Goal: Task Accomplishment & Management: Use online tool/utility

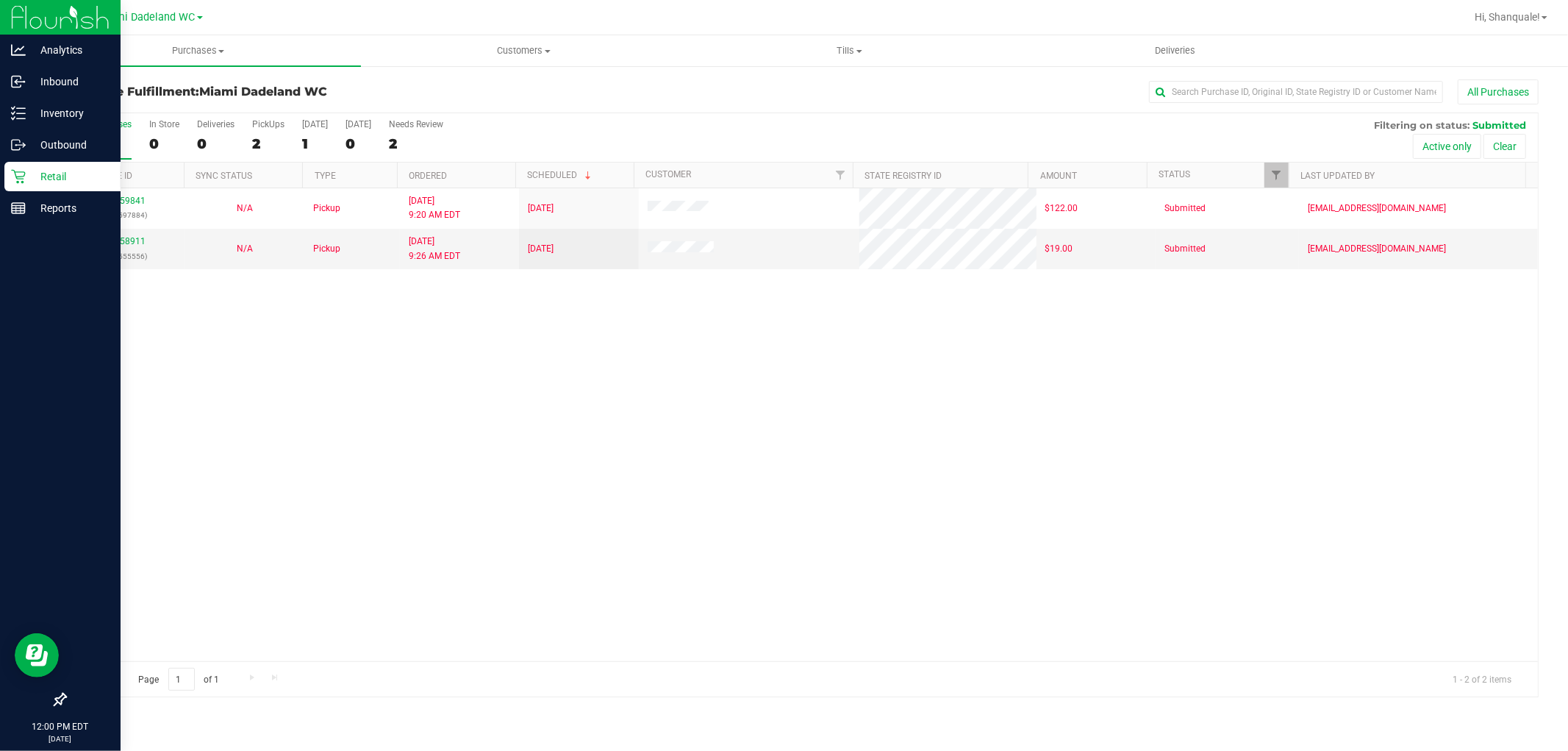
click at [56, 170] on p "Retail" at bounding box center [70, 176] width 88 height 18
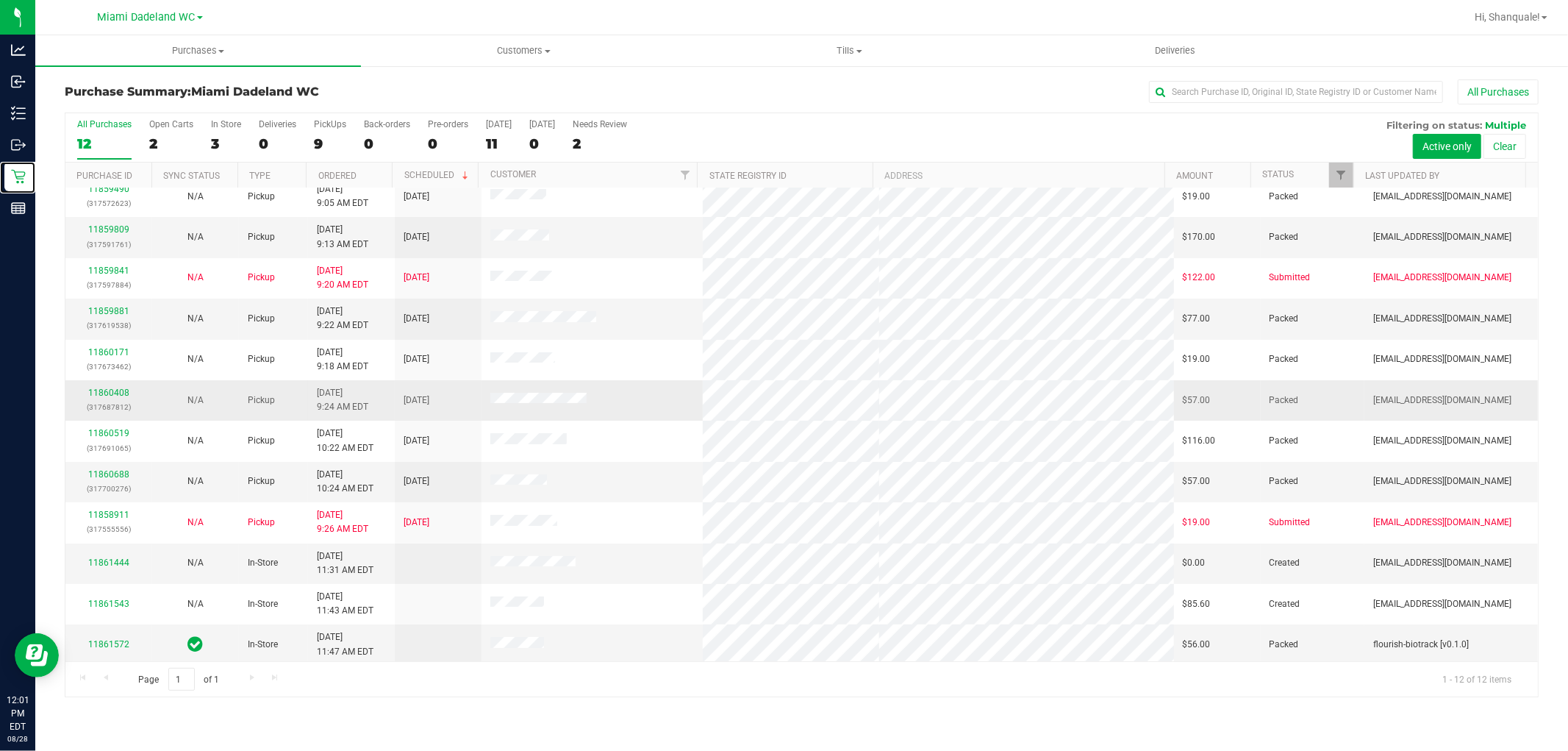
scroll to position [16, 0]
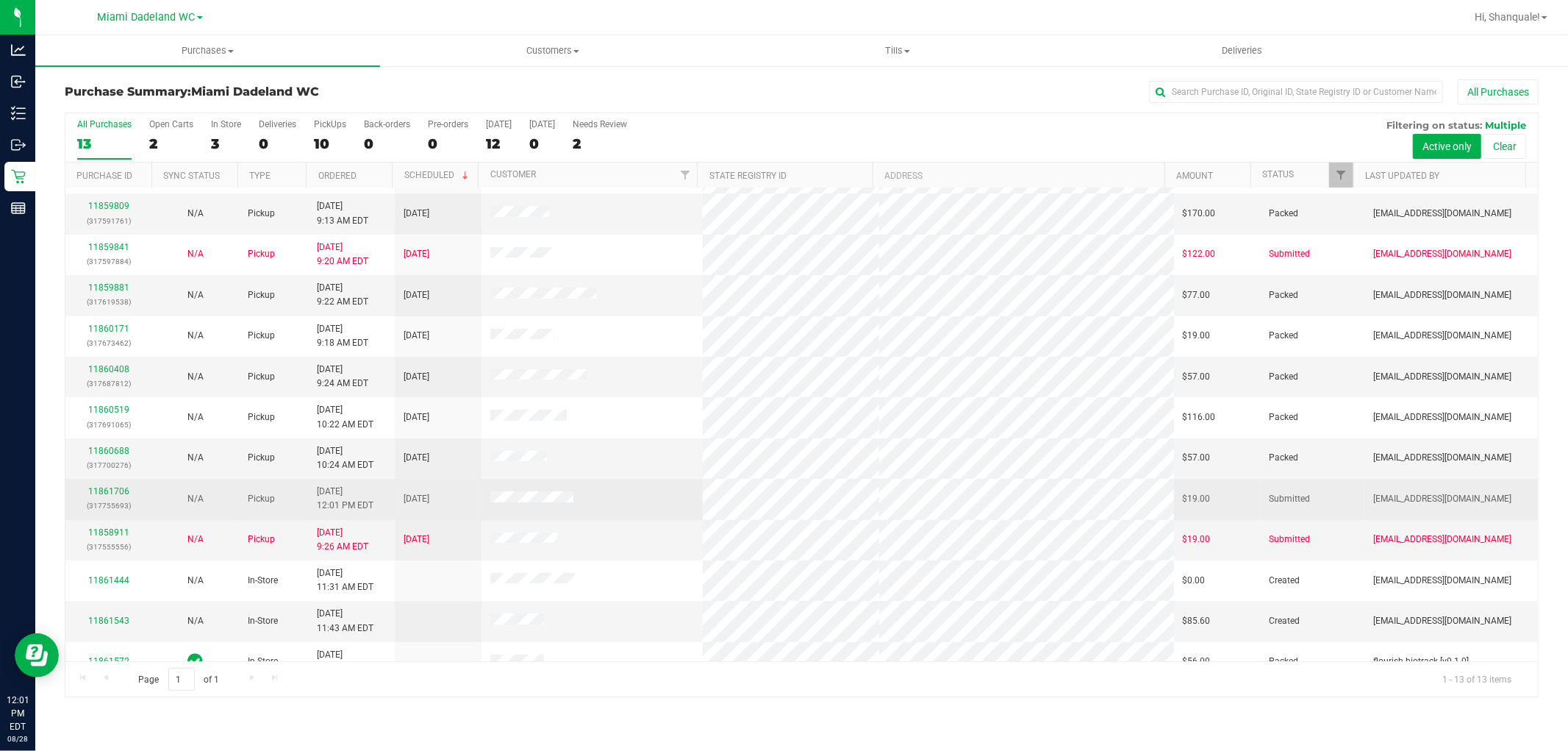
scroll to position [56, 0]
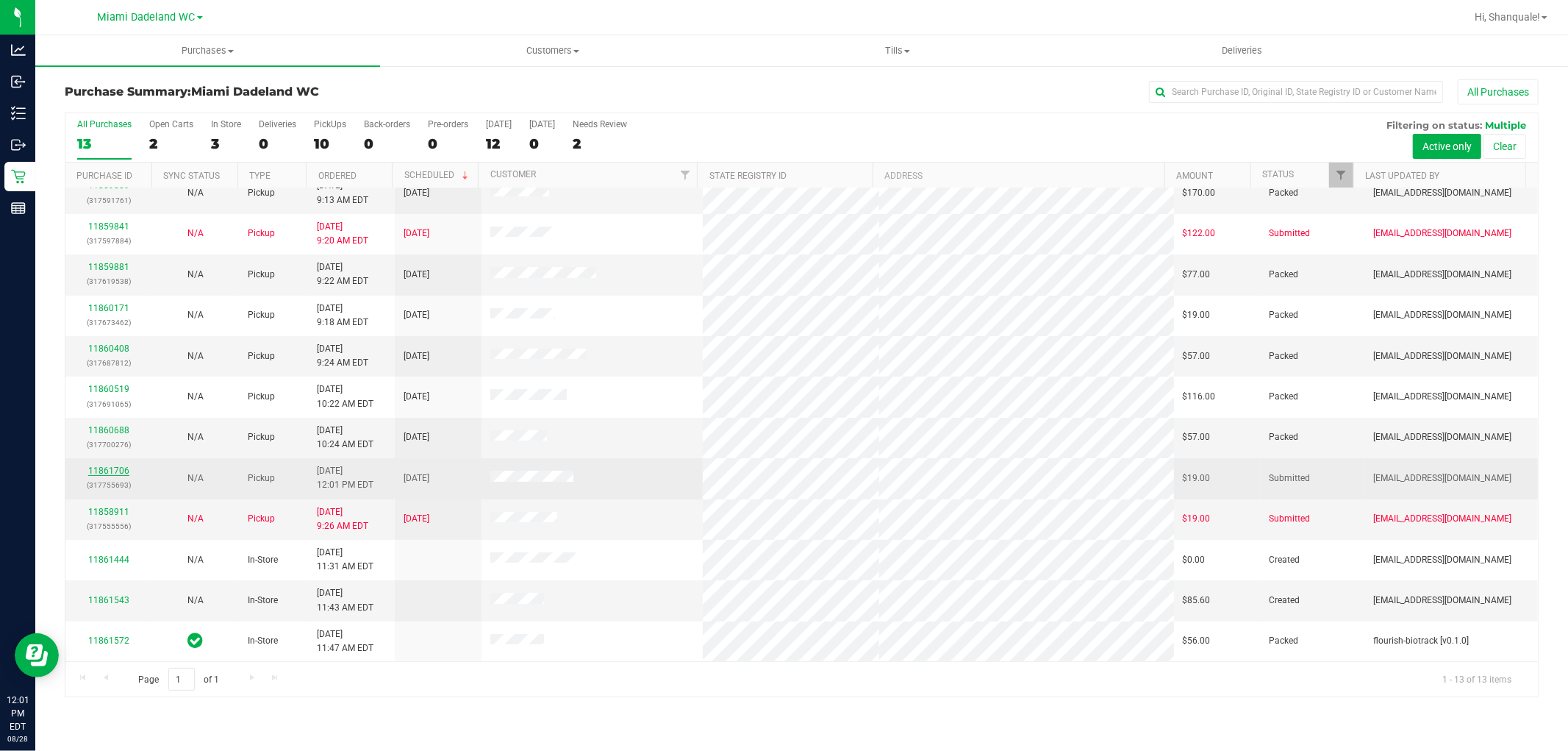
click at [115, 471] on link "11861706" at bounding box center [109, 470] width 41 height 10
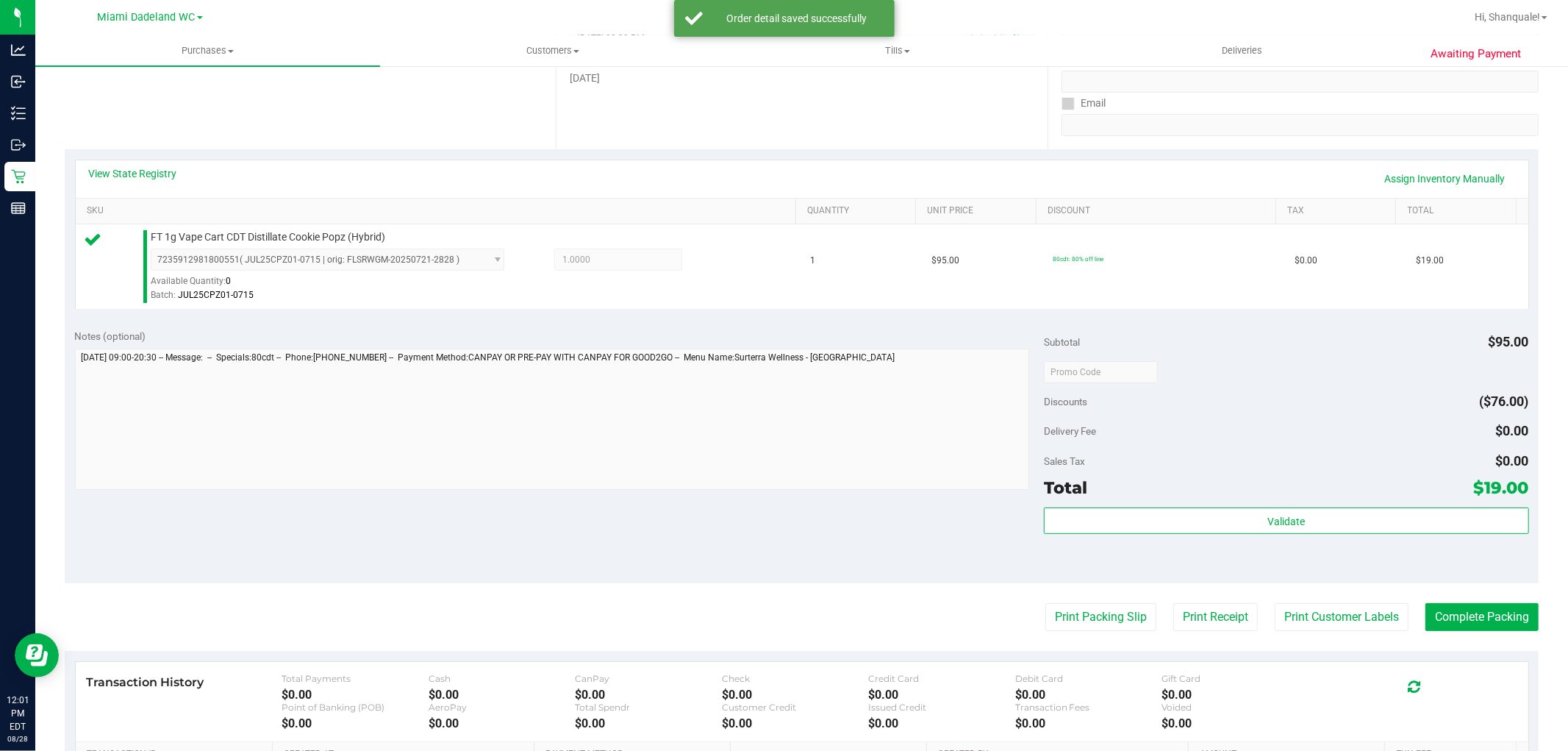
scroll to position [327, 0]
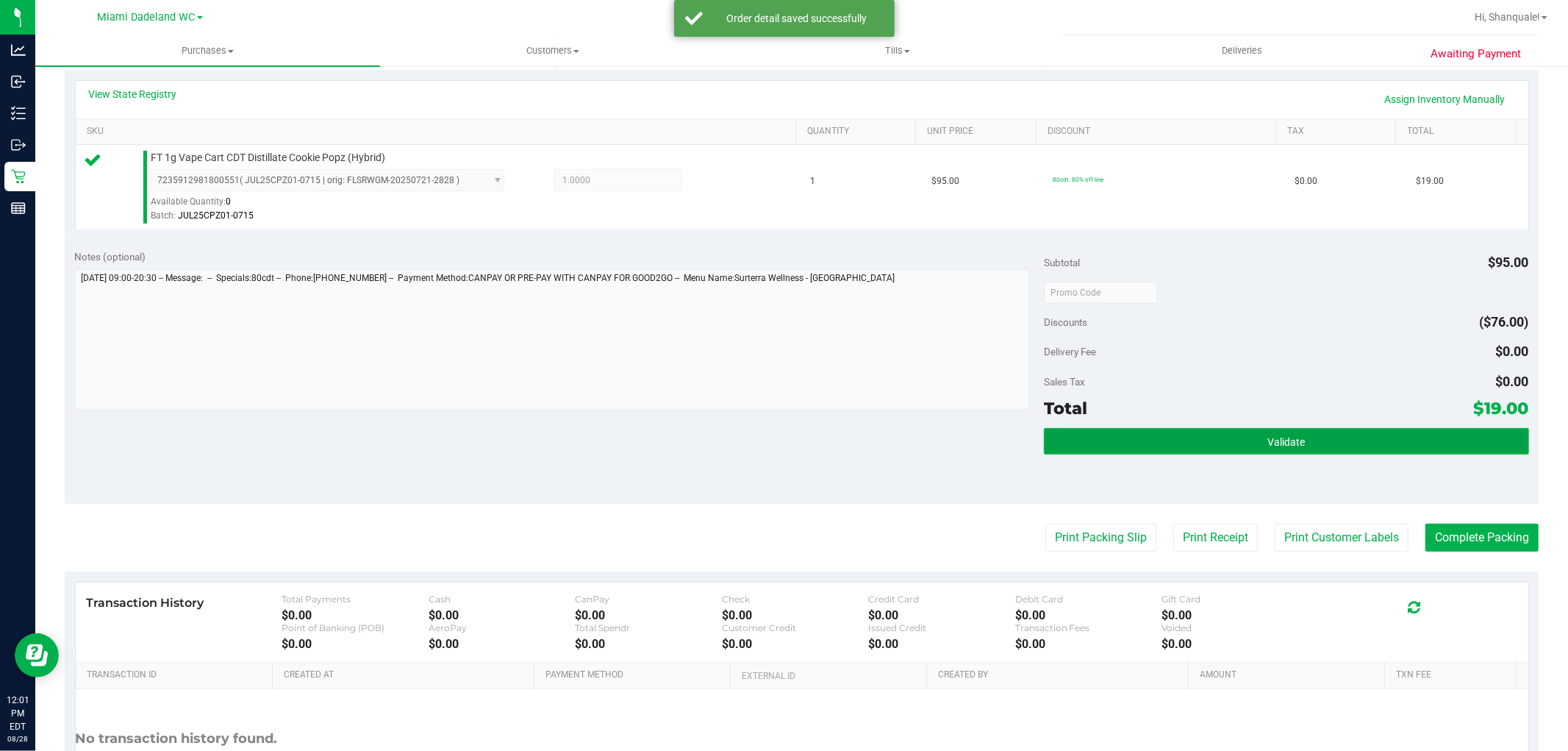
click at [1256, 448] on button "Validate" at bounding box center [1285, 441] width 485 height 26
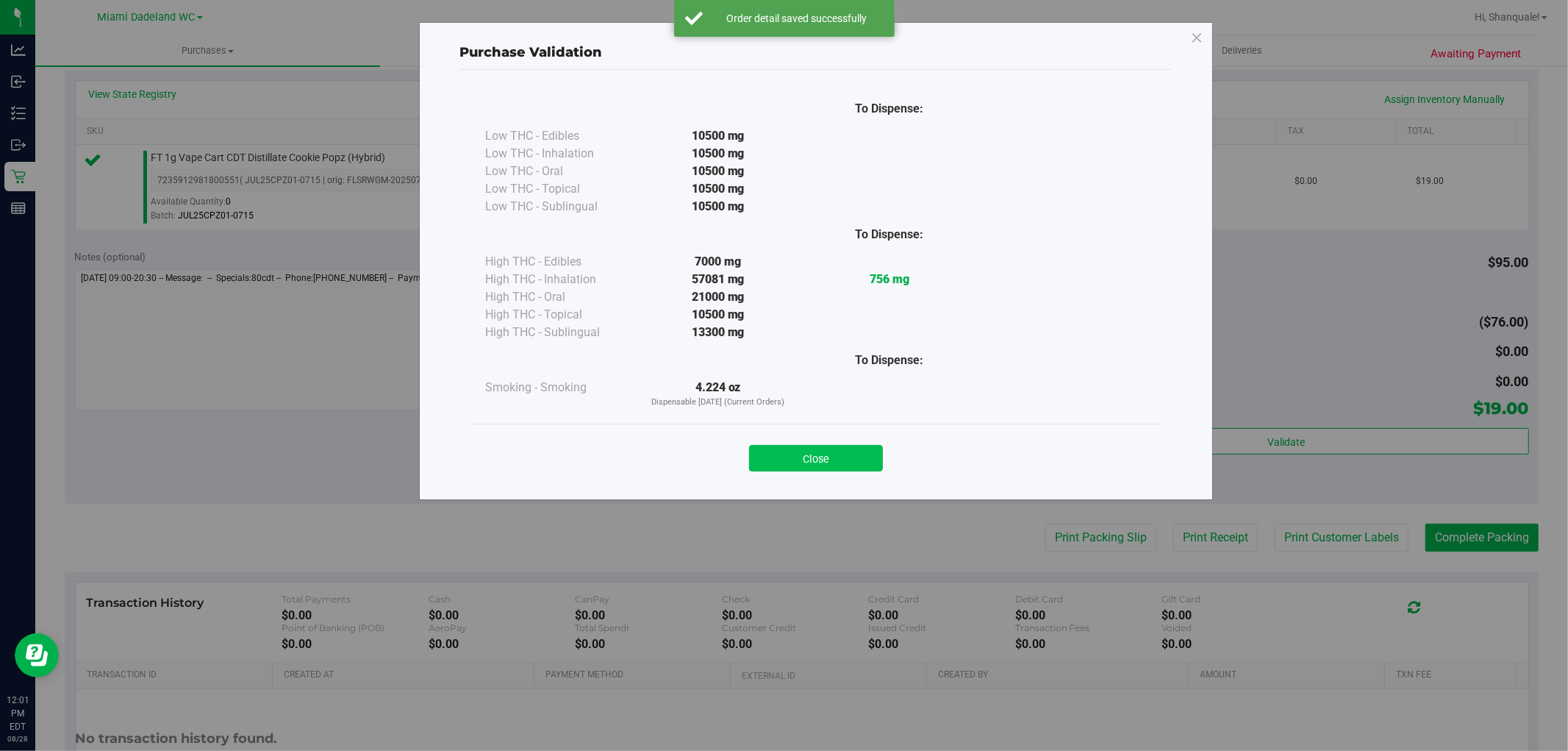
click at [800, 458] on button "Close" at bounding box center [816, 458] width 134 height 26
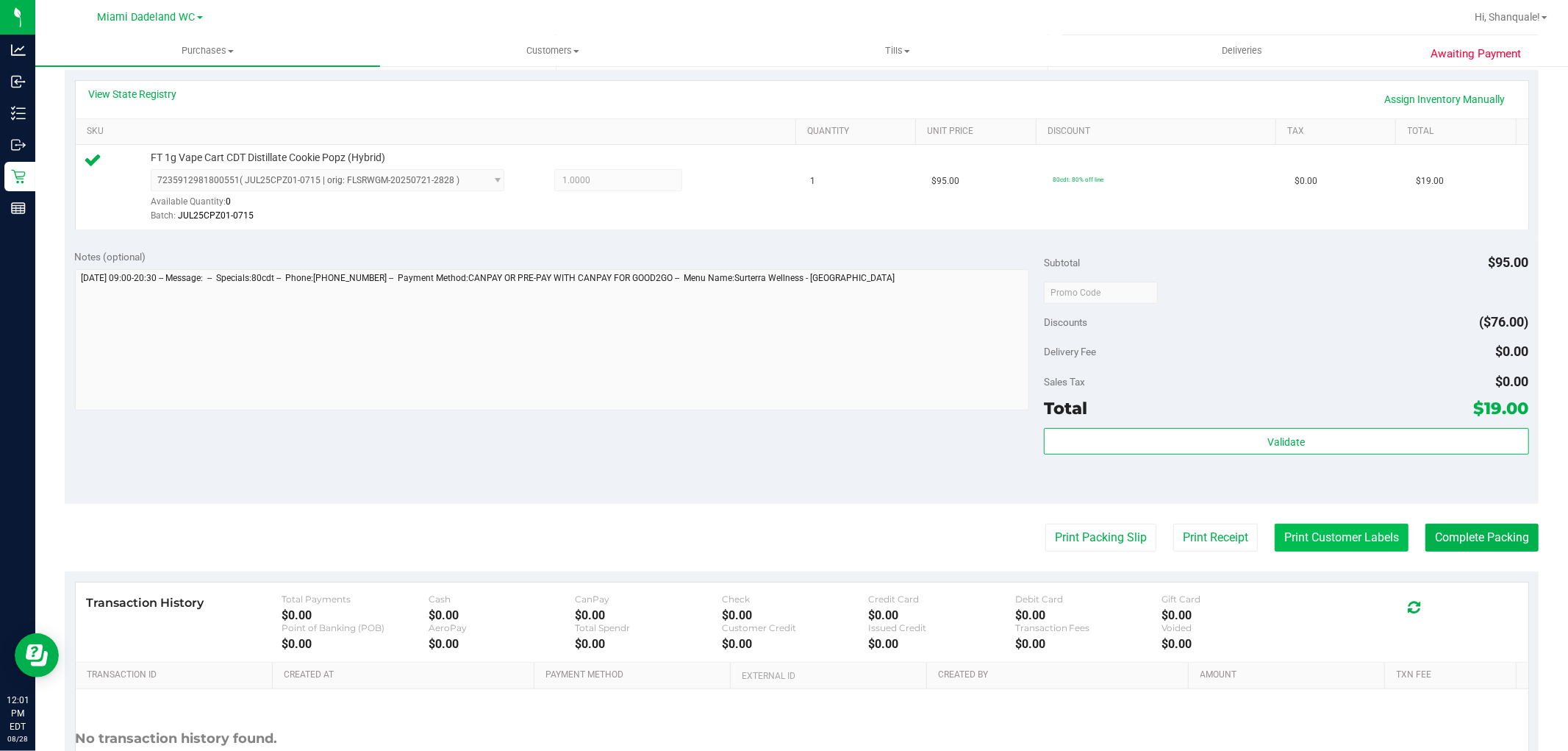
click at [1320, 539] on button "Print Customer Labels" at bounding box center [1342, 538] width 134 height 28
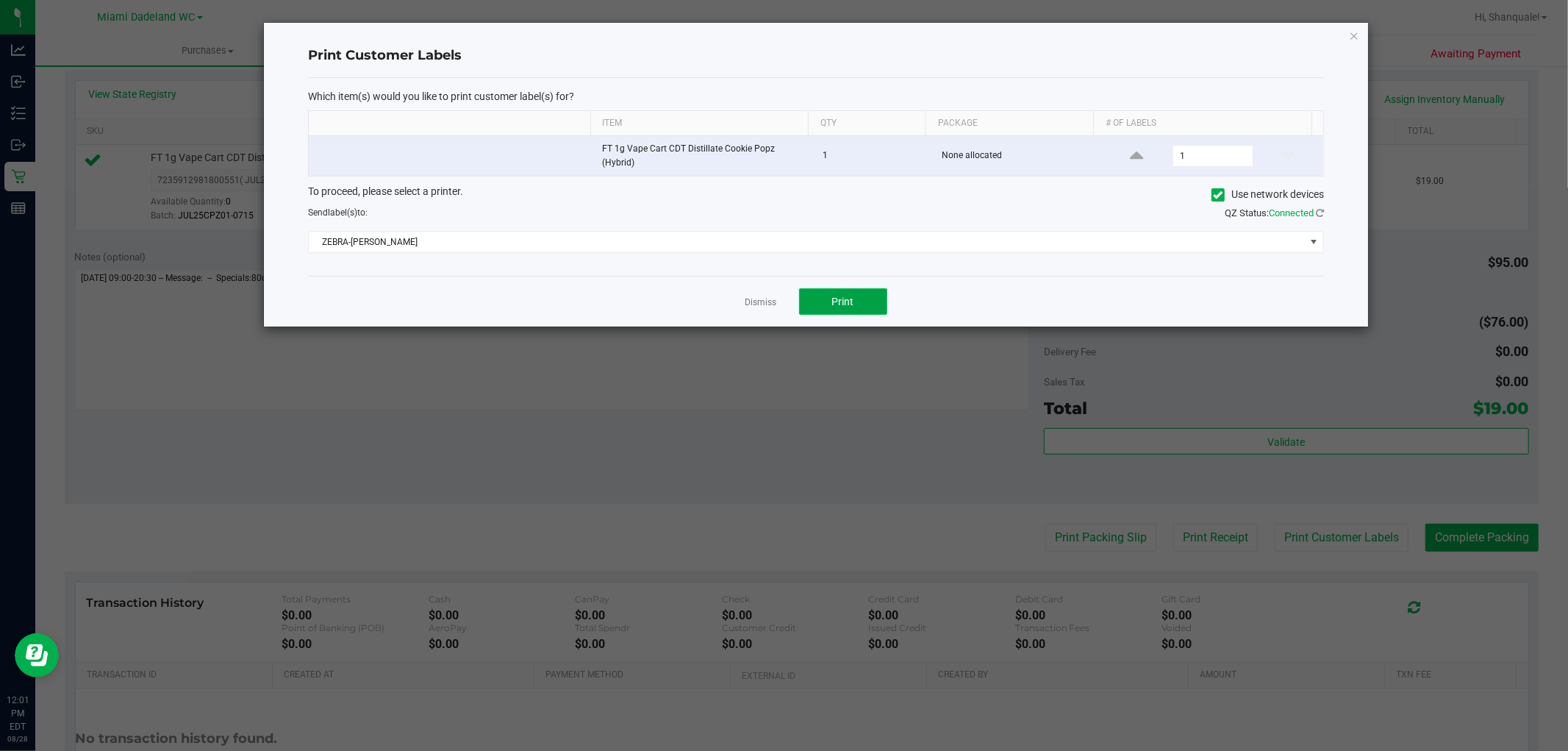
click at [838, 306] on span "Print" at bounding box center [844, 302] width 22 height 12
click at [763, 303] on link "Dismiss" at bounding box center [762, 302] width 32 height 12
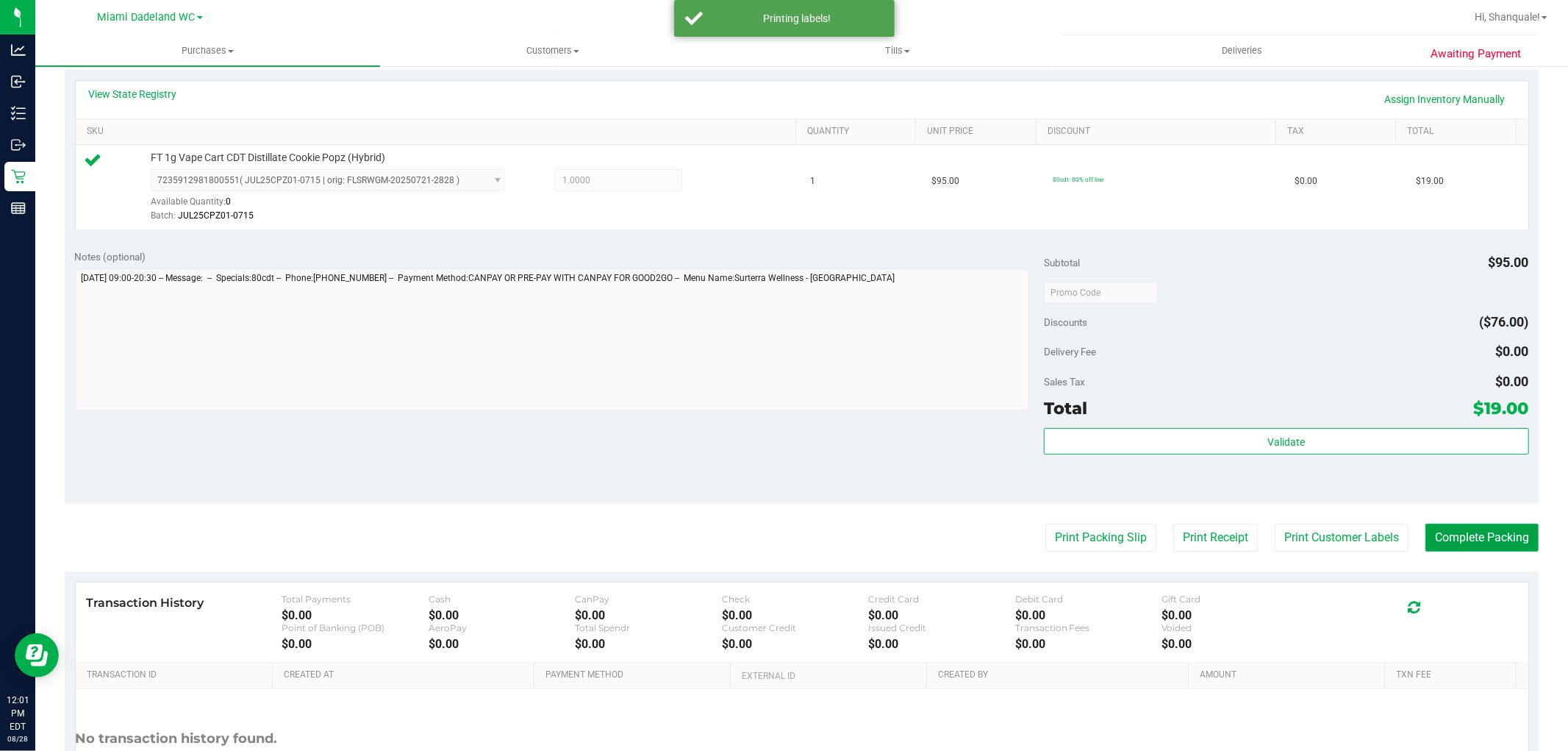
click at [1443, 530] on button "Complete Packing" at bounding box center [1482, 538] width 113 height 28
